Goal: Transaction & Acquisition: Download file/media

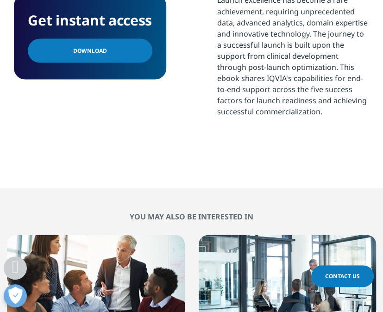
scroll to position [246, 0]
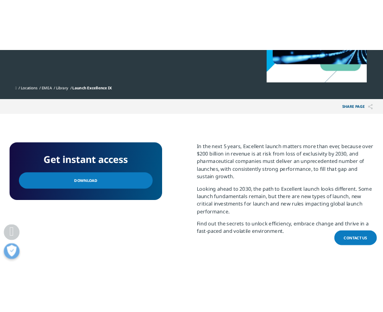
scroll to position [256, 0]
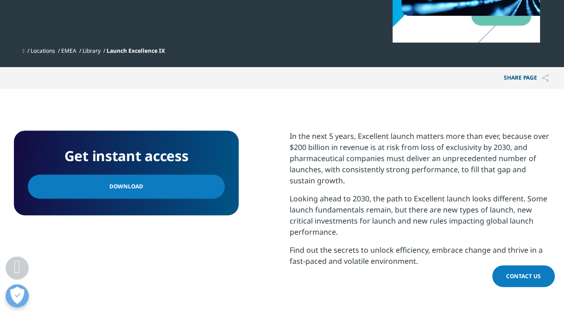
click at [95, 184] on link "Download" at bounding box center [126, 187] width 197 height 24
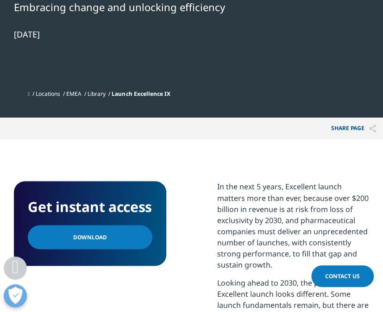
scroll to position [0, 0]
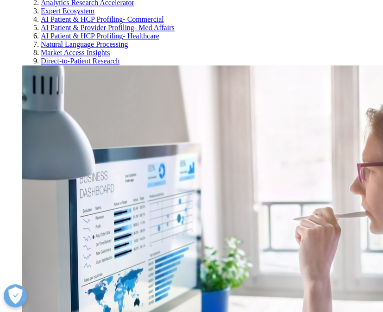
scroll to position [1590, 0]
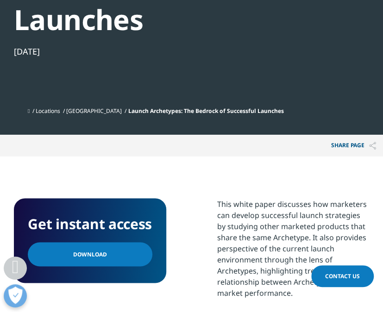
scroll to position [461, 0]
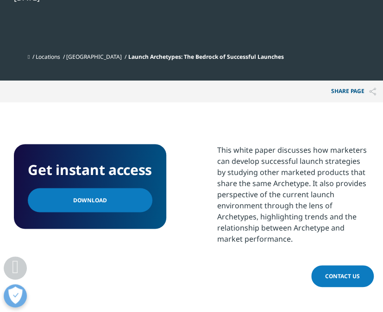
click at [109, 198] on link "Download" at bounding box center [90, 200] width 125 height 24
